Goal: Information Seeking & Learning: Compare options

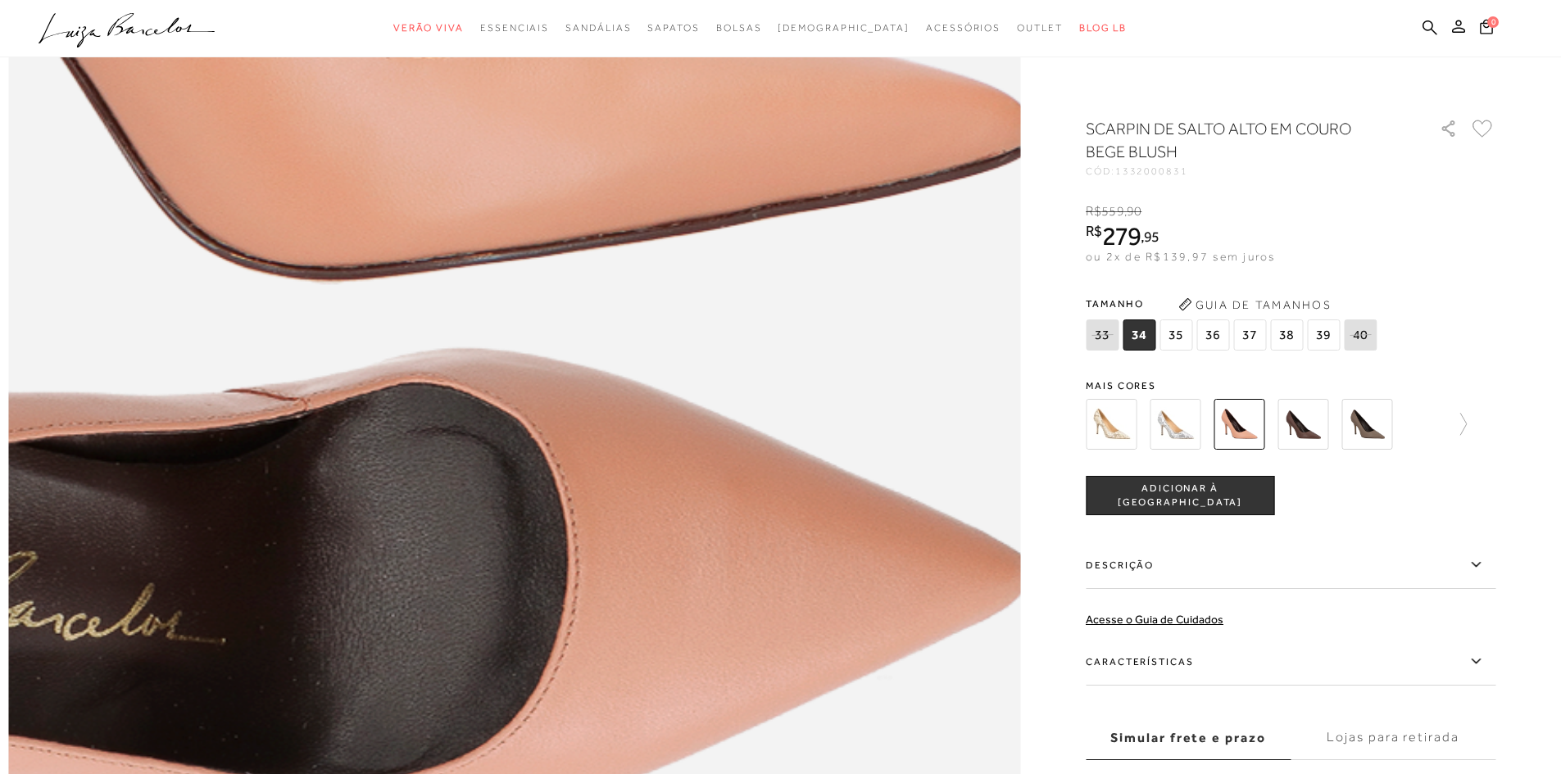
scroll to position [1966, 0]
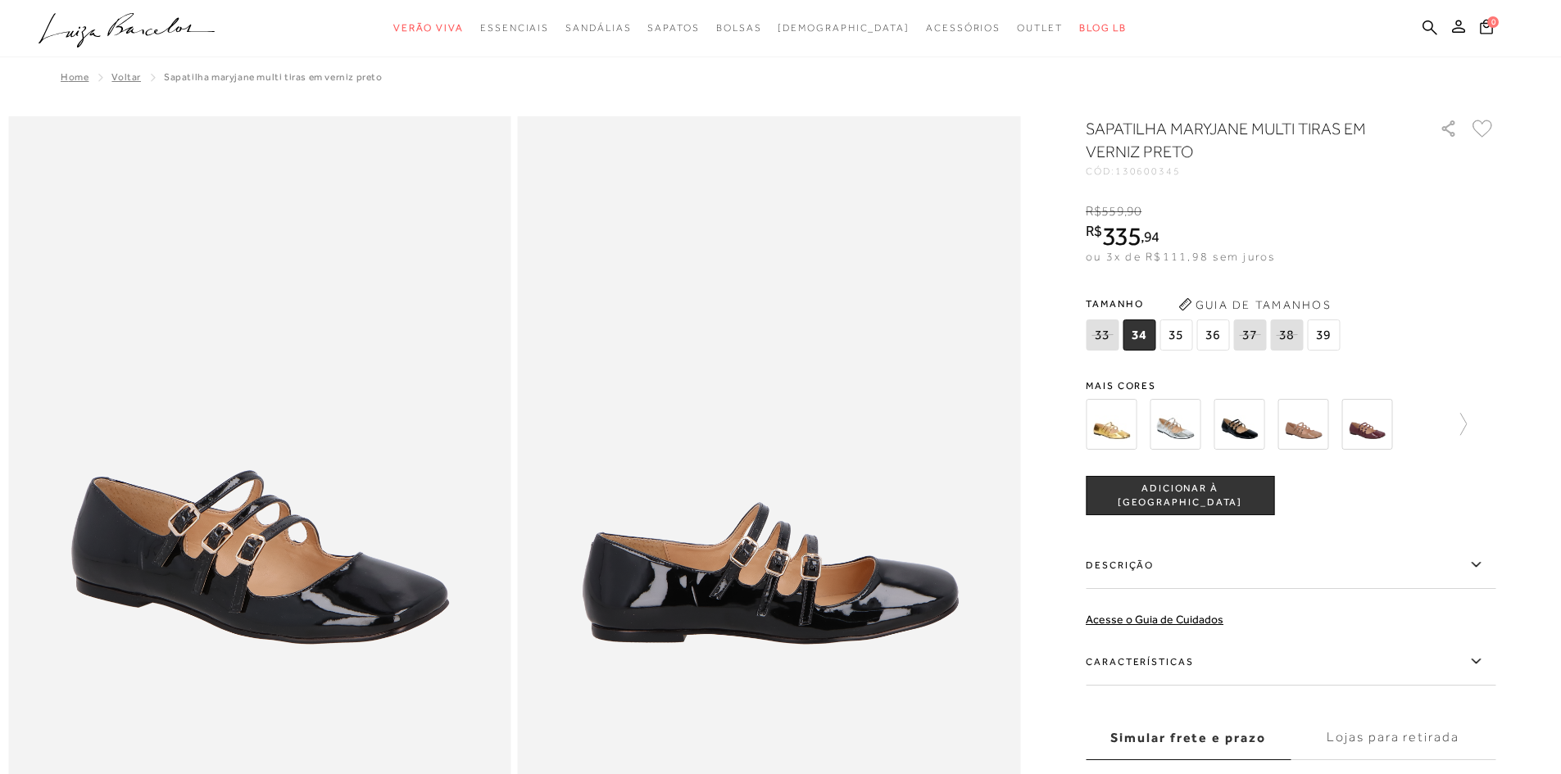
click at [1317, 416] on img at bounding box center [1302, 424] width 51 height 51
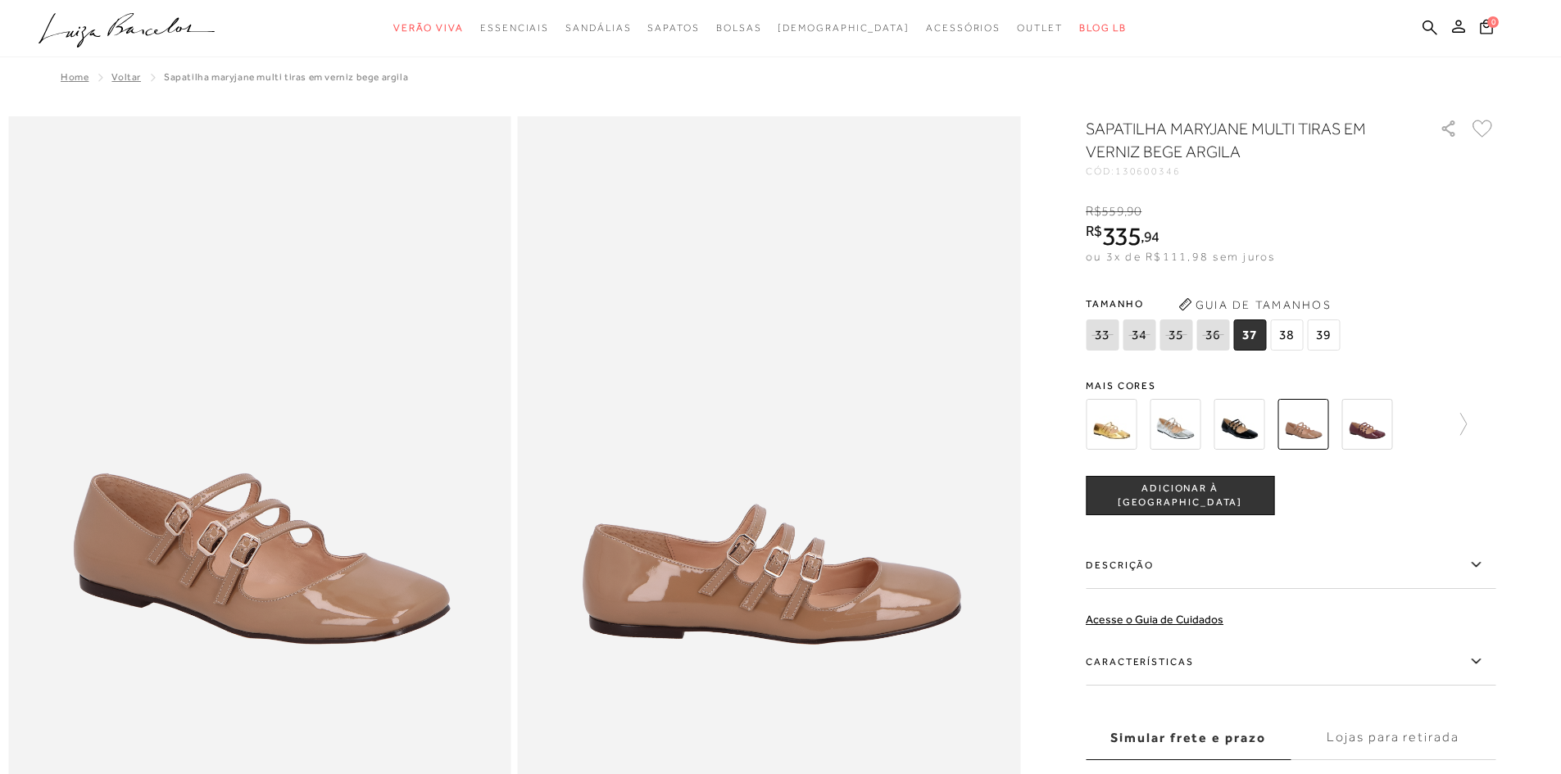
click at [1366, 434] on img at bounding box center [1366, 424] width 51 height 51
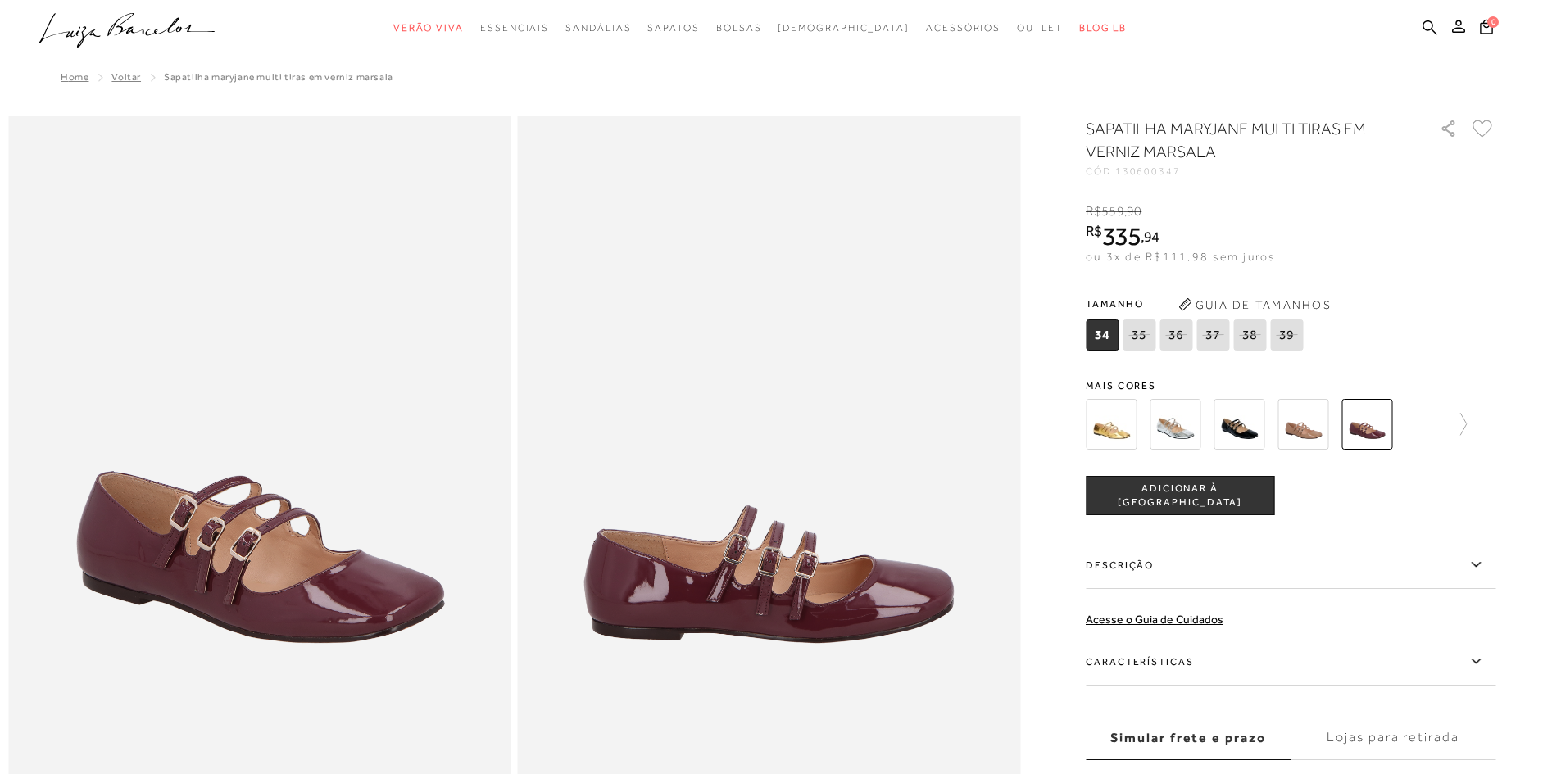
click at [1171, 428] on img at bounding box center [1174, 424] width 51 height 51
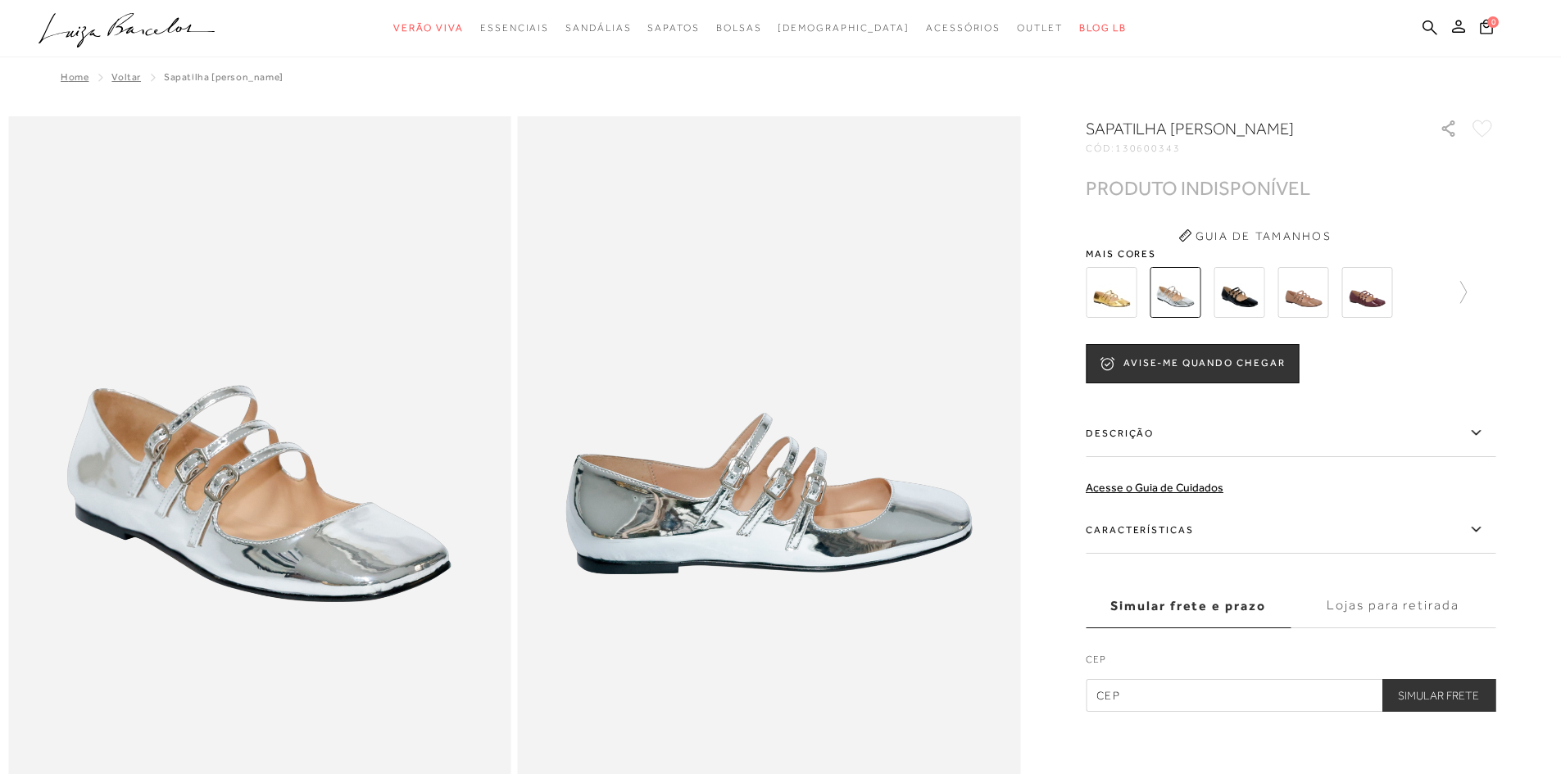
click at [1125, 295] on img at bounding box center [1111, 292] width 51 height 51
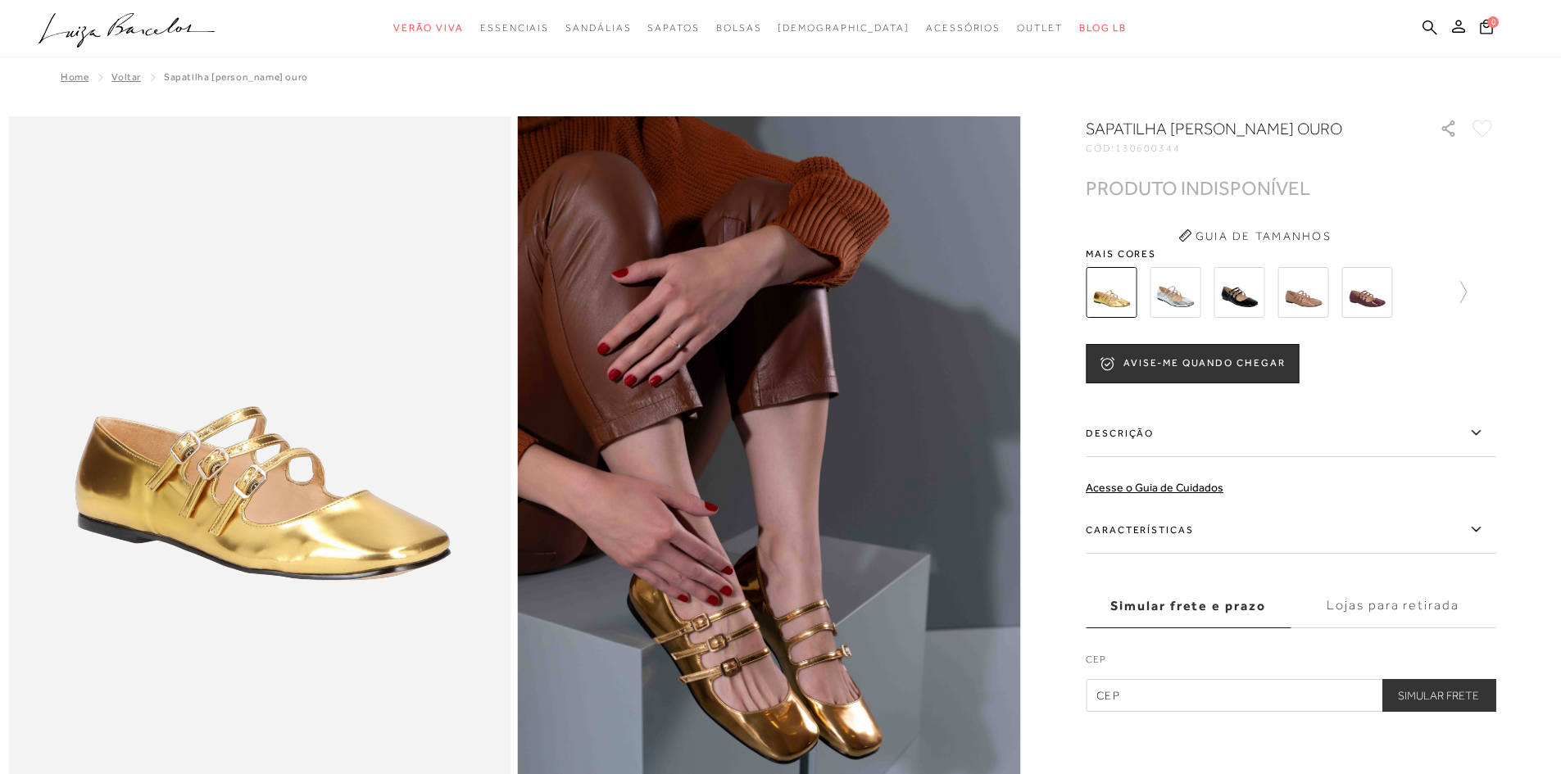
click at [1235, 297] on img at bounding box center [1238, 292] width 51 height 51
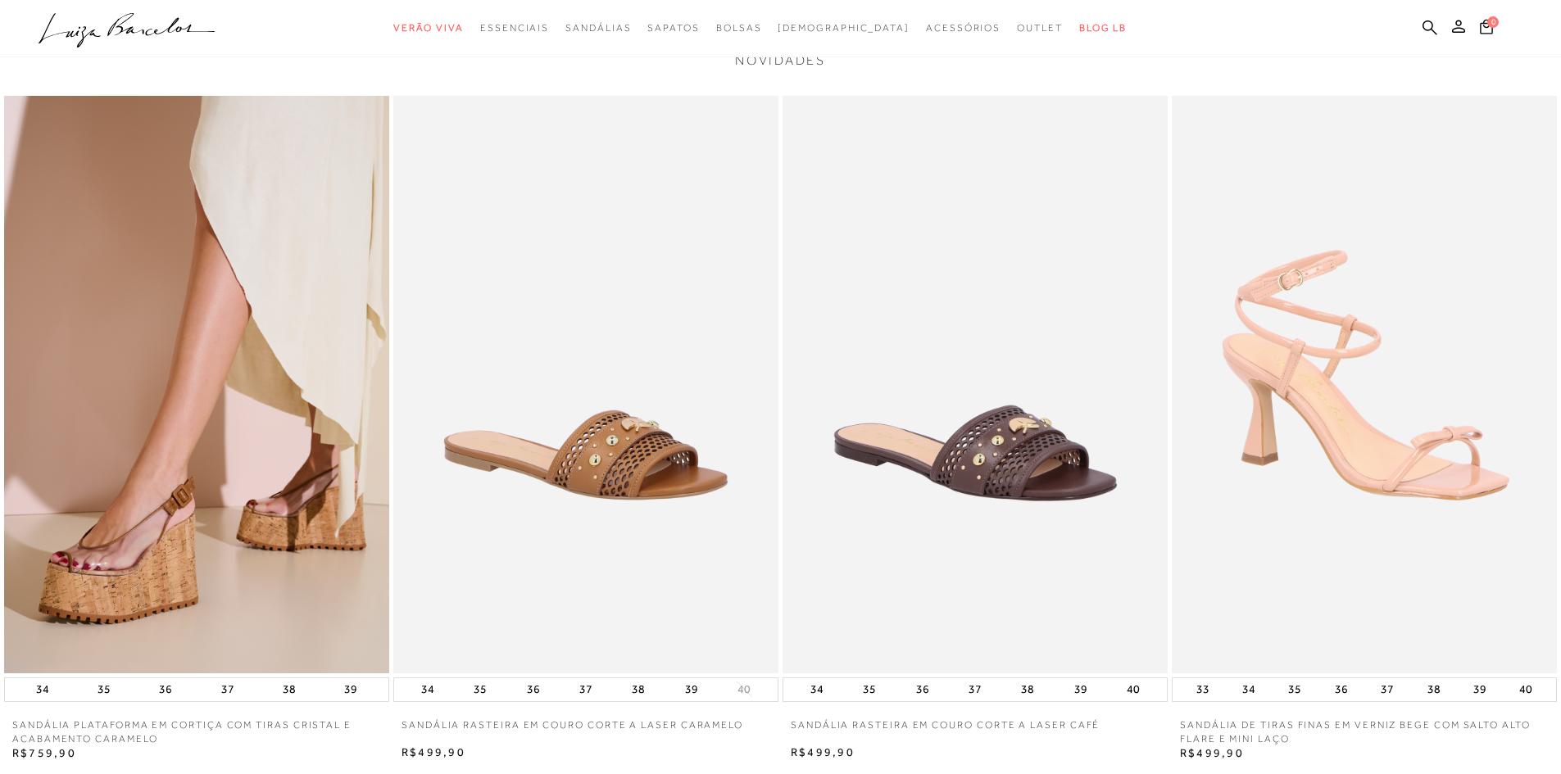
scroll to position [1802, 0]
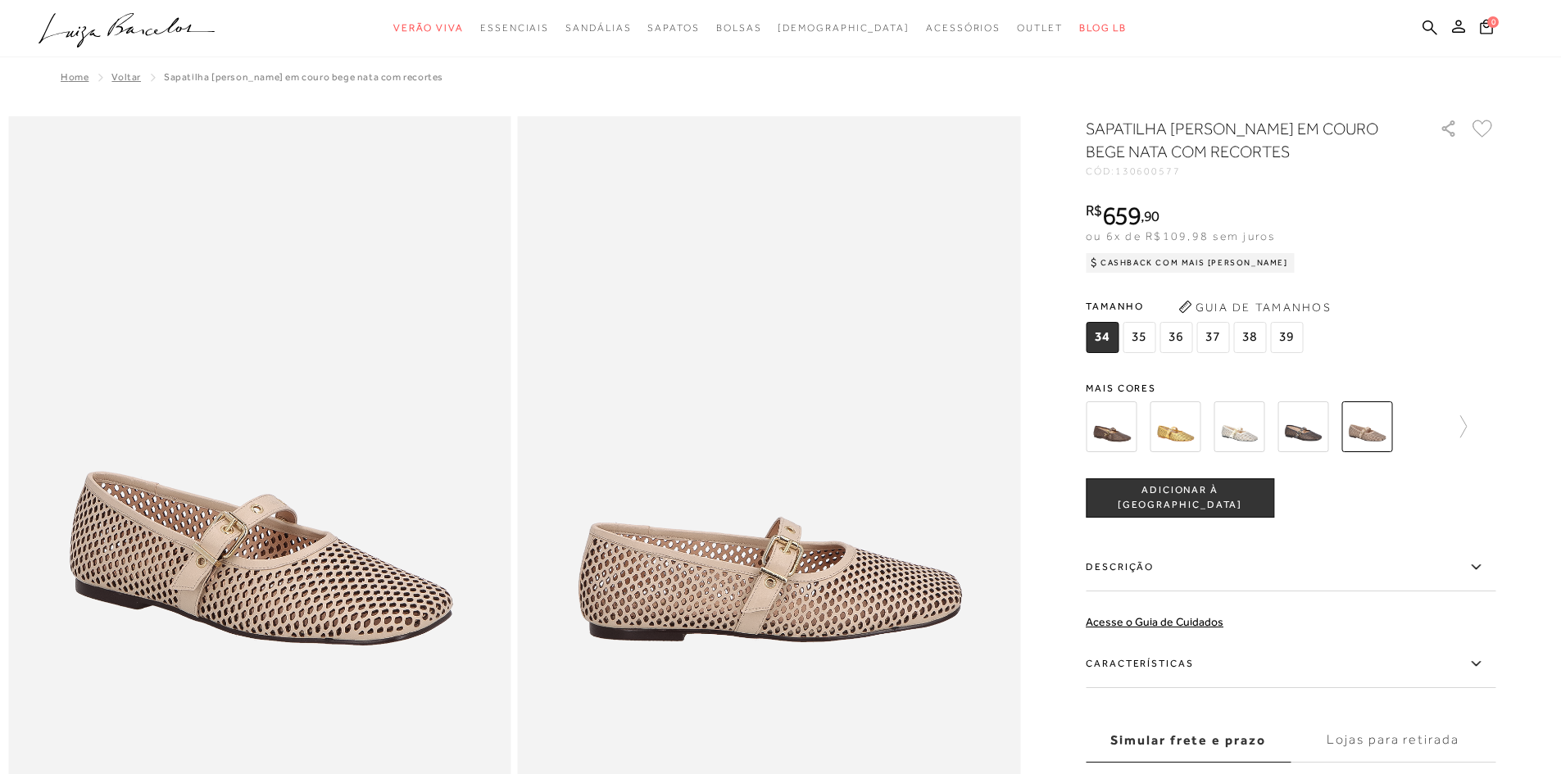
click at [1182, 424] on img at bounding box center [1174, 426] width 51 height 51
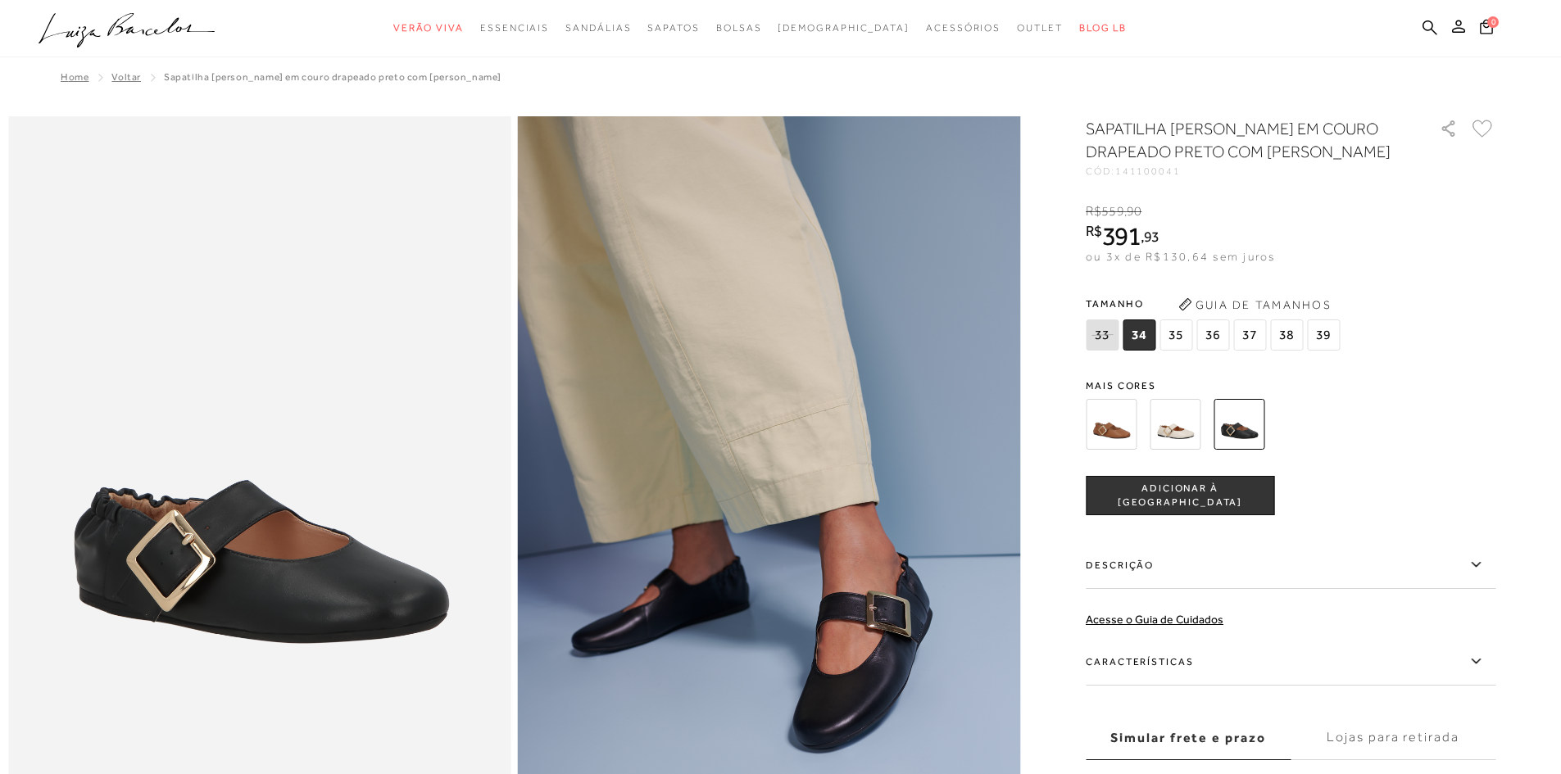
click at [1116, 428] on img at bounding box center [1111, 424] width 51 height 51
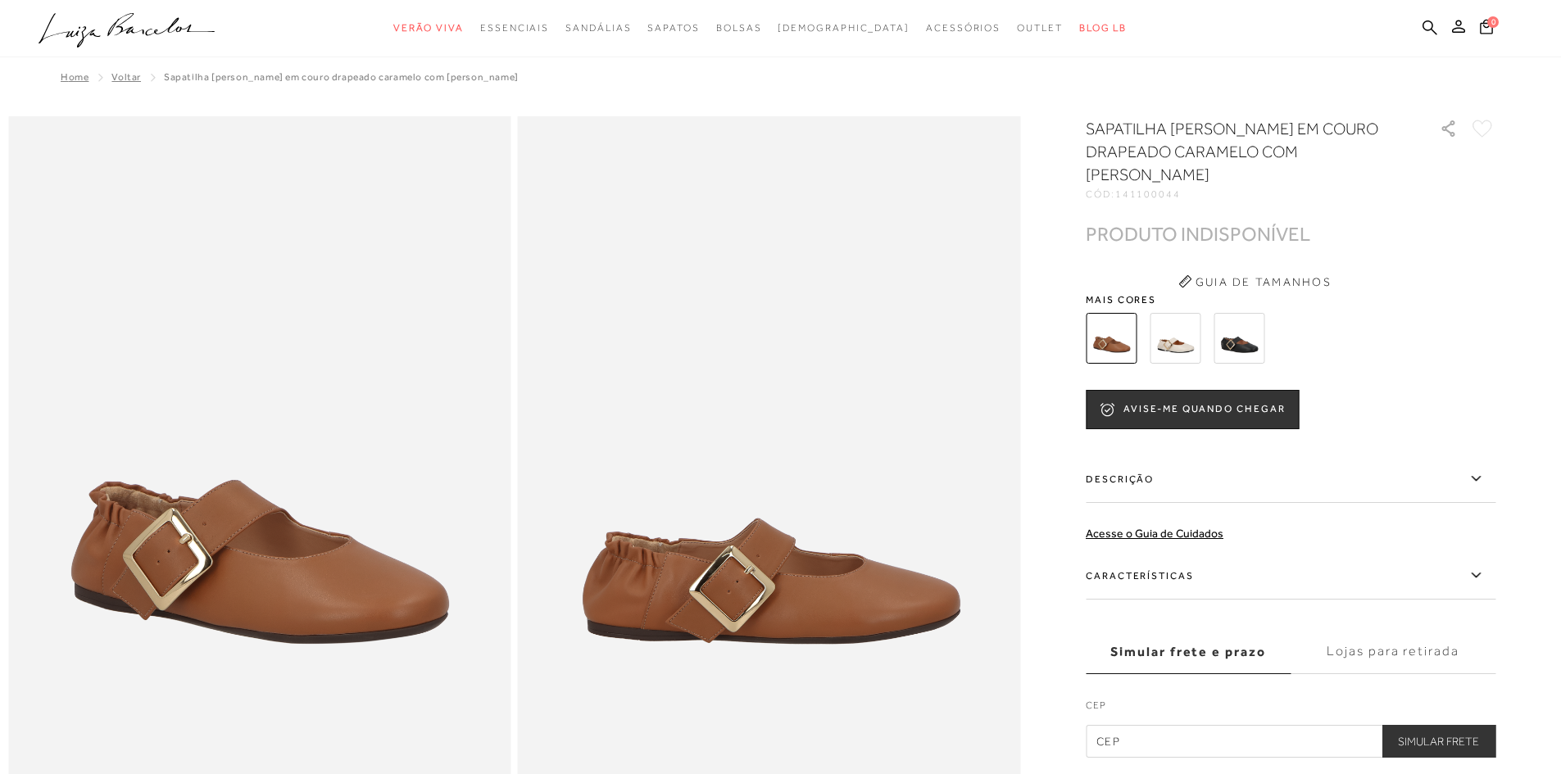
click at [1181, 325] on img at bounding box center [1174, 338] width 51 height 51
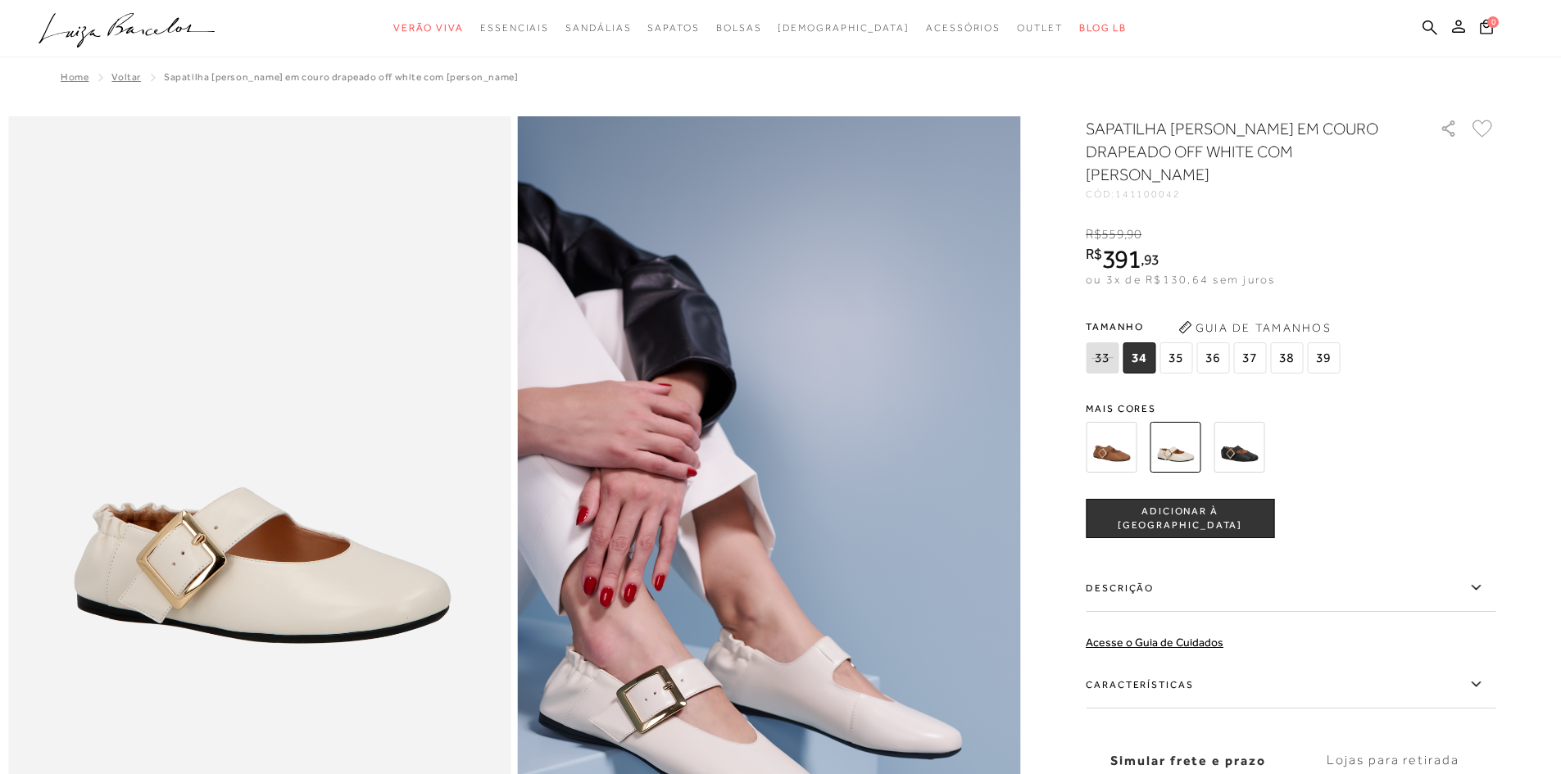
click at [1248, 422] on img at bounding box center [1238, 447] width 51 height 51
